Goal: Task Accomplishment & Management: Manage account settings

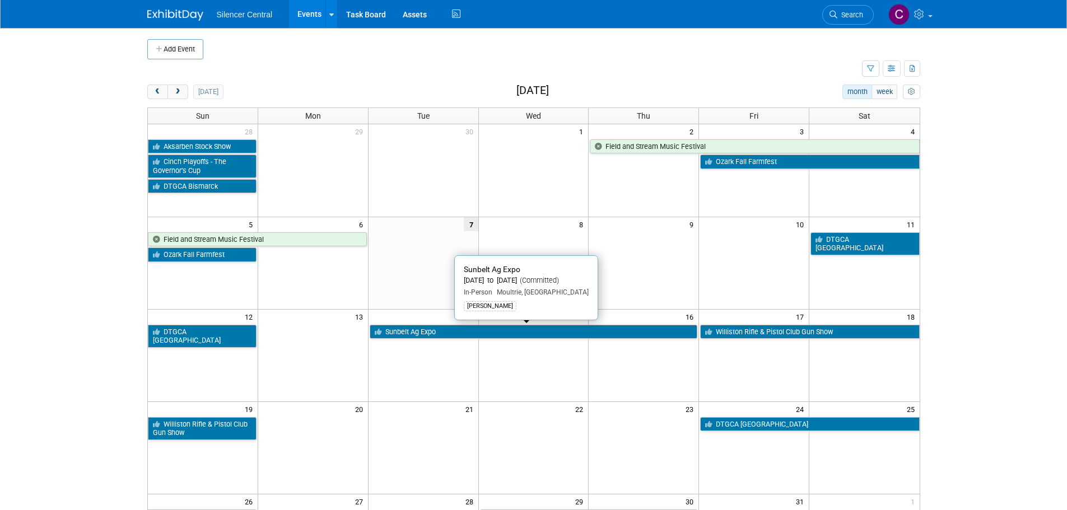
click at [467, 336] on link "Sunbelt Ag Expo" at bounding box center [534, 332] width 328 height 15
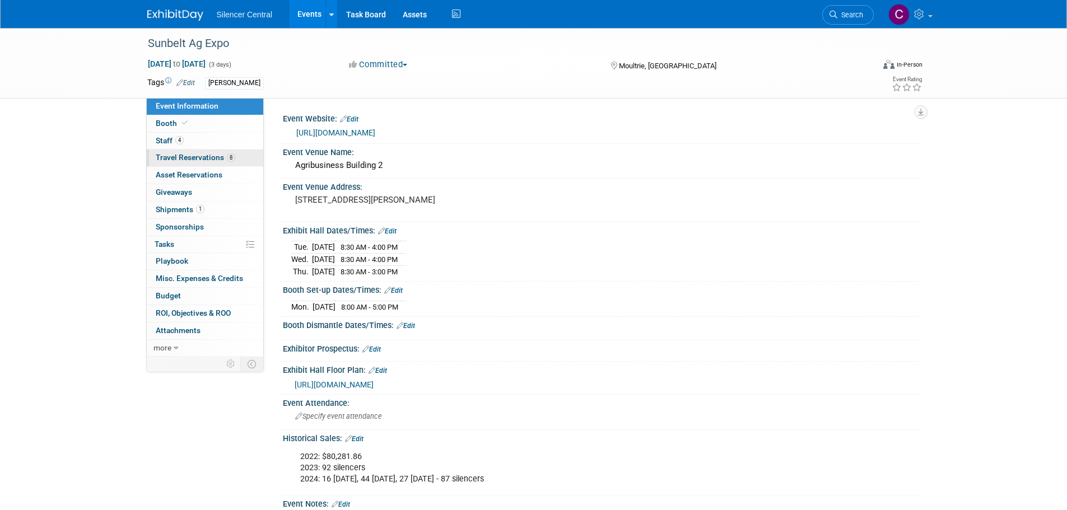
click at [180, 157] on span "Travel Reservations 8" at bounding box center [196, 157] width 80 height 9
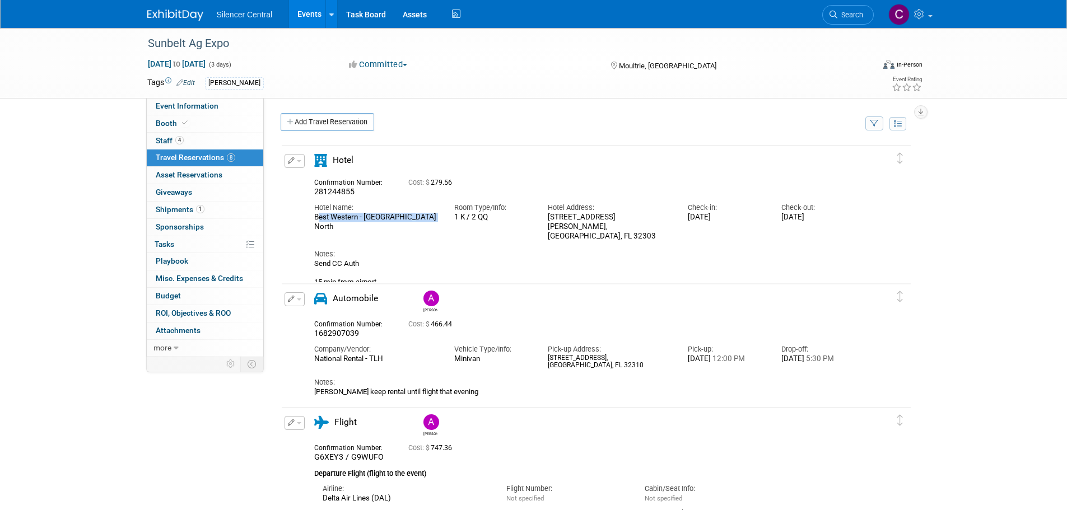
drag, startPoint x: 436, startPoint y: 220, endPoint x: 313, endPoint y: 224, distance: 123.3
click at [313, 224] on div "Hotel Name: Best Western - [GEOGRAPHIC_DATA] North Room Type/Info: 1 K / 2 QQ H…" at bounding box center [586, 219] width 561 height 44
copy div "Best Western - [GEOGRAPHIC_DATA] North"
